Goal: Transaction & Acquisition: Book appointment/travel/reservation

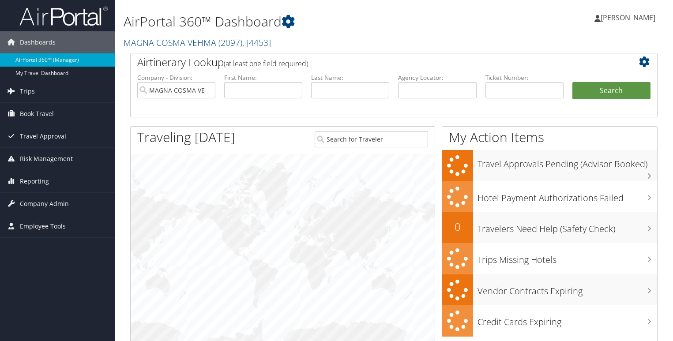
click at [26, 115] on span "Book Travel" at bounding box center [37, 114] width 34 height 22
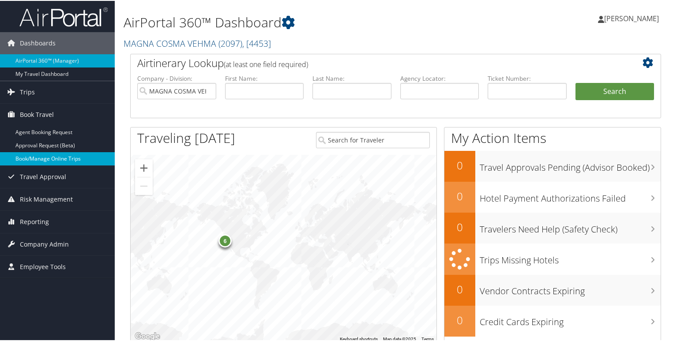
click at [38, 157] on link "Book/Manage Online Trips" at bounding box center [57, 157] width 115 height 13
